Goal: Task Accomplishment & Management: Manage account settings

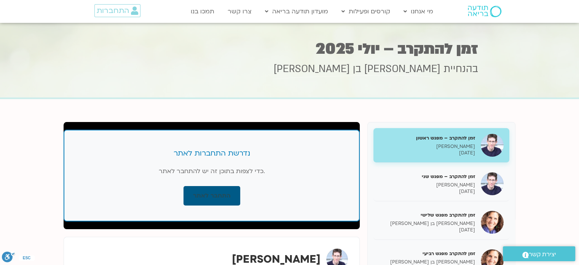
click at [207, 193] on link "התחבר לאתר" at bounding box center [212, 195] width 57 height 19
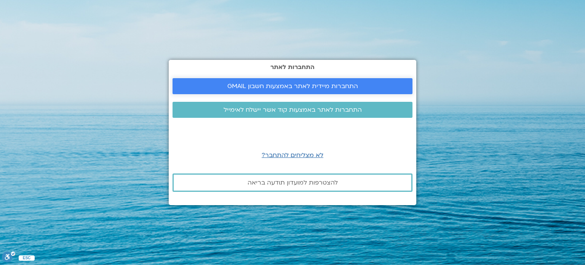
click at [300, 84] on span "התחברות מיידית לאתר באמצעות חשבון GMAIL" at bounding box center [292, 86] width 131 height 7
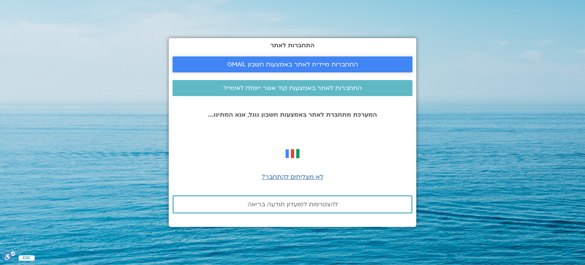
click at [330, 66] on span "התחברות מיידית לאתר באמצעות חשבון GMAIL" at bounding box center [292, 64] width 131 height 7
click at [297, 176] on span "לא מצליחים להתחבר?" at bounding box center [293, 176] width 62 height 8
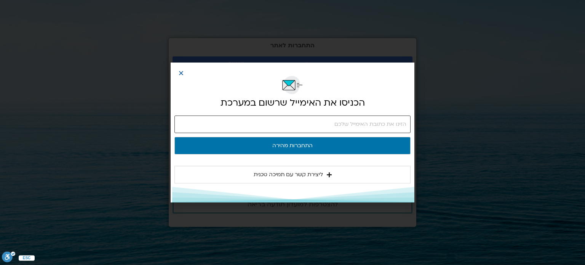
click at [302, 125] on input "email" at bounding box center [292, 124] width 236 height 18
type input "[PERSON_NAME][EMAIL_ADDRESS][DOMAIN_NAME]"
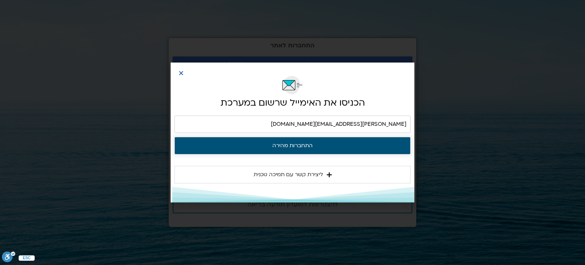
click at [305, 145] on button "התחברות מהירה" at bounding box center [292, 146] width 236 height 18
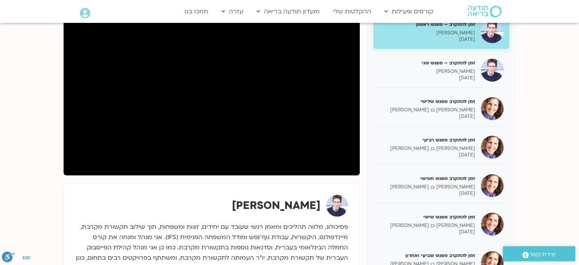
scroll to position [114, 0]
